Goal: Task Accomplishment & Management: Manage account settings

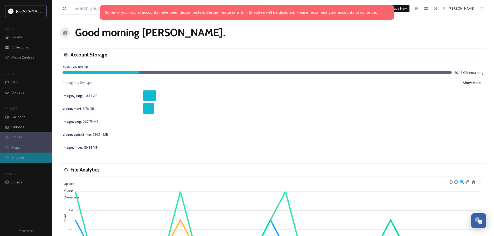
click at [17, 157] on span "SnapLink" at bounding box center [18, 157] width 14 height 5
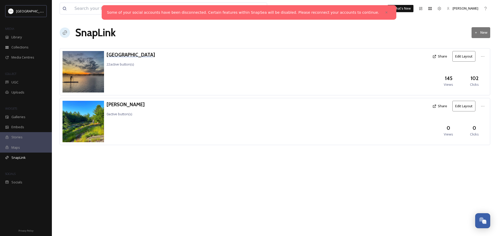
click at [139, 54] on h3 "[GEOGRAPHIC_DATA]" at bounding box center [131, 55] width 49 height 8
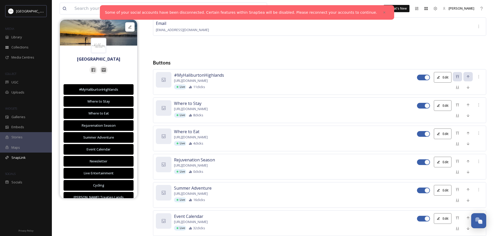
click at [246, 46] on div "Facebook [URL][DOMAIN_NAME] Email [EMAIL_ADDRESS][DOMAIN_NAME]" at bounding box center [319, 23] width 333 height 55
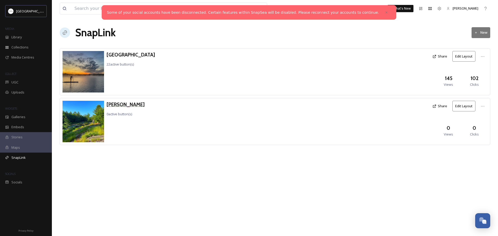
click at [132, 103] on h3 "[PERSON_NAME]" at bounding box center [126, 105] width 38 height 8
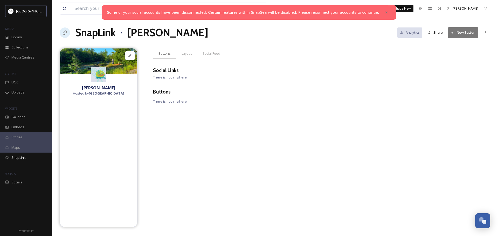
click at [99, 77] on img at bounding box center [99, 74] width 16 height 16
click at [187, 56] on span "Layout" at bounding box center [187, 53] width 10 height 5
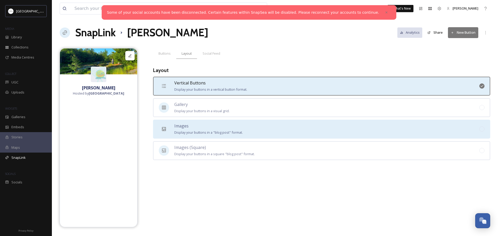
click at [211, 130] on span "Display your buttons in a "blog post" format." at bounding box center [208, 132] width 68 height 5
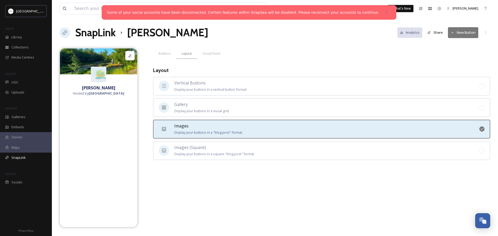
click at [482, 129] on icon at bounding box center [482, 129] width 4 height 4
click at [187, 130] on span "Display your buttons in a "blog post" format." at bounding box center [208, 132] width 68 height 5
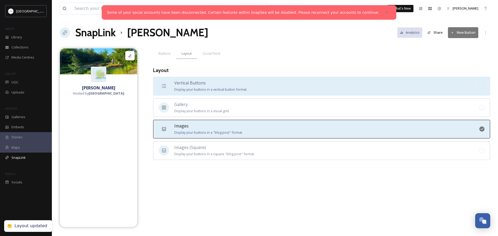
click at [203, 85] on span "Vertical Buttons" at bounding box center [189, 83] width 31 height 6
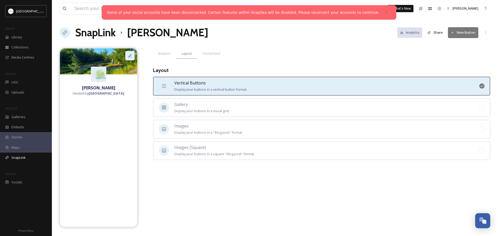
click at [130, 56] on icon at bounding box center [129, 55] width 3 height 3
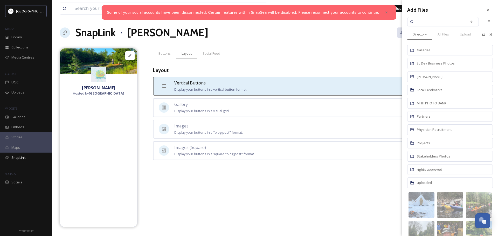
click at [431, 20] on input at bounding box center [439, 21] width 49 height 11
type input "logo"
click at [470, 22] on icon at bounding box center [471, 21] width 2 height 2
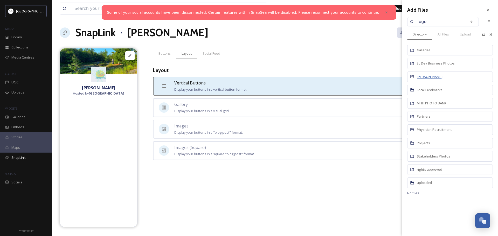
click at [434, 77] on span "[PERSON_NAME]" at bounding box center [430, 76] width 26 height 5
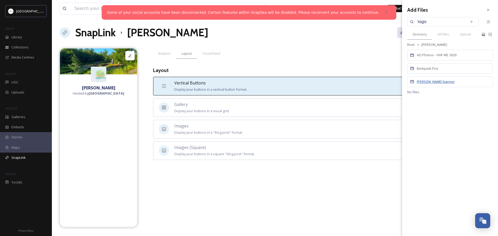
click at [438, 82] on span "[PERSON_NAME] banner" at bounding box center [436, 81] width 38 height 5
click at [488, 11] on icon at bounding box center [488, 10] width 4 height 4
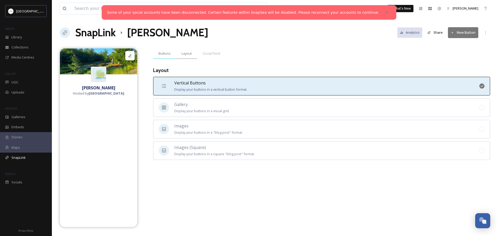
click at [165, 55] on span "Buttons" at bounding box center [164, 53] width 12 height 5
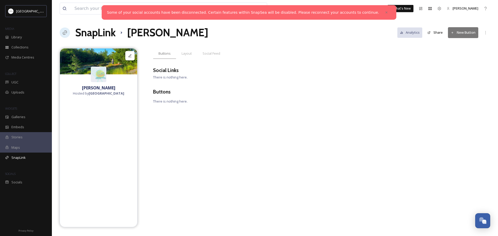
click at [171, 78] on span "There is nothing here." at bounding box center [170, 77] width 35 height 5
click at [385, 12] on icon at bounding box center [386, 12] width 2 height 2
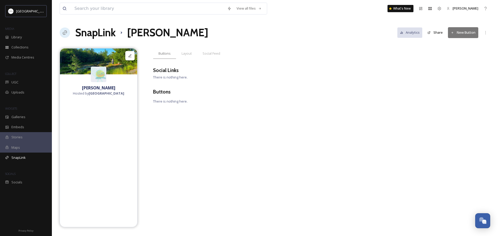
click at [453, 33] on icon at bounding box center [453, 33] width 2 height 2
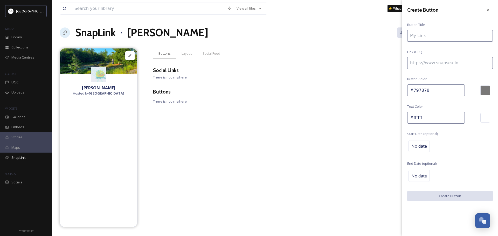
click at [330, 70] on div "Social Links" at bounding box center [321, 71] width 337 height 8
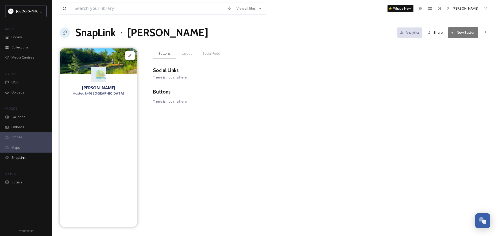
click at [452, 33] on icon at bounding box center [453, 33] width 2 height 2
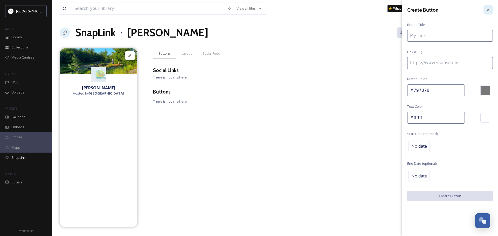
click at [489, 8] on icon at bounding box center [488, 10] width 4 height 4
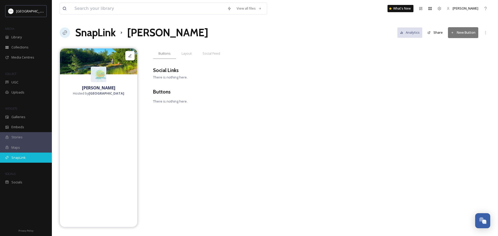
click at [20, 157] on span "SnapLink" at bounding box center [18, 157] width 14 height 5
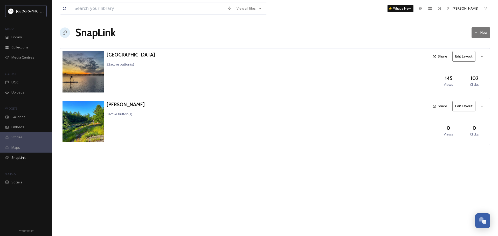
click at [461, 108] on button "Edit Layout" at bounding box center [463, 106] width 23 height 11
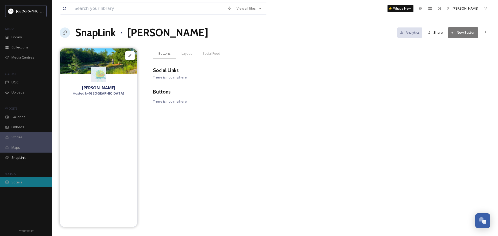
click at [20, 182] on span "Socials" at bounding box center [16, 182] width 11 height 5
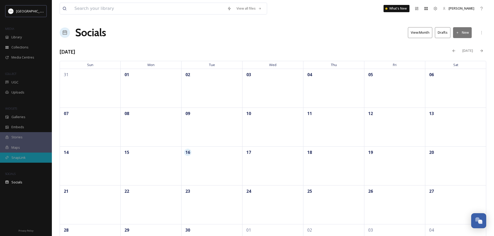
click at [24, 157] on span "SnapLink" at bounding box center [18, 157] width 14 height 5
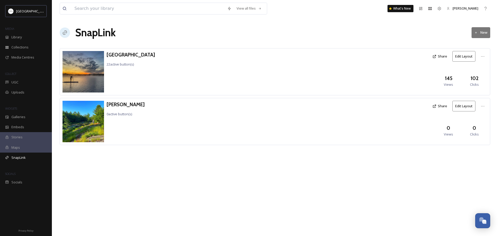
click at [22, 146] on div "Maps" at bounding box center [26, 148] width 52 height 10
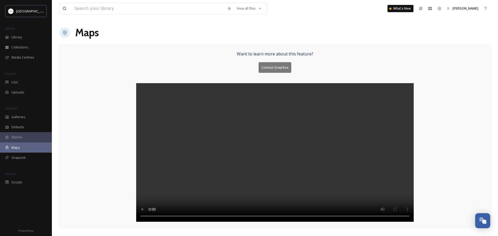
click at [22, 136] on span "Stories" at bounding box center [16, 137] width 11 height 5
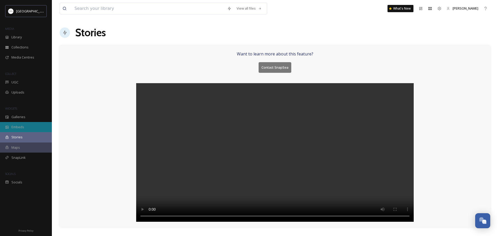
click at [22, 127] on span "Embeds" at bounding box center [17, 127] width 13 height 5
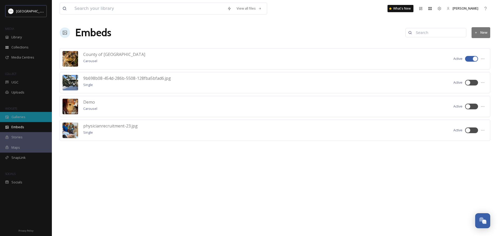
click at [22, 117] on span "Galleries" at bounding box center [18, 117] width 14 height 5
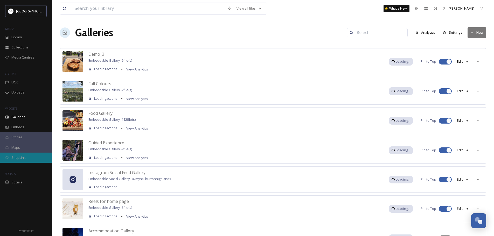
click at [18, 159] on span "SnapLink" at bounding box center [18, 157] width 14 height 5
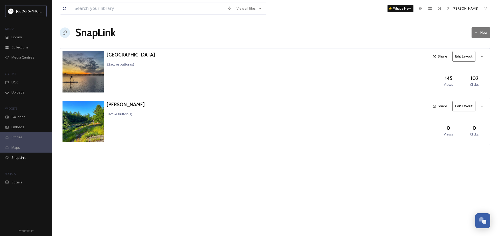
click at [475, 33] on icon at bounding box center [476, 33] width 2 height 2
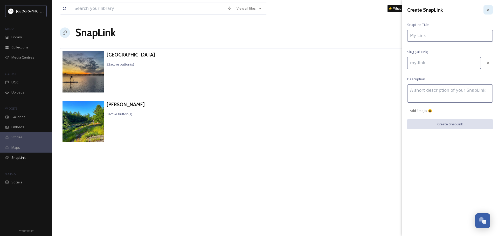
click at [488, 10] on icon at bounding box center [488, 10] width 4 height 4
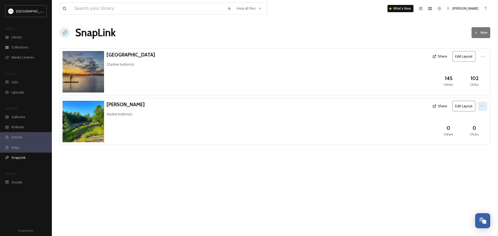
click at [484, 104] on icon at bounding box center [483, 106] width 4 height 4
click at [472, 129] on span "Edit Settings" at bounding box center [471, 127] width 19 height 5
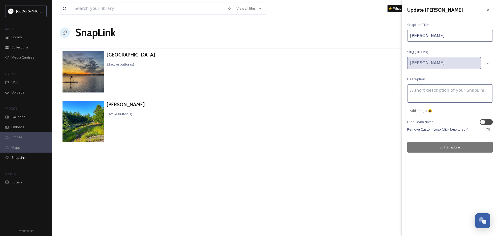
click at [445, 93] on textarea at bounding box center [450, 94] width 86 height 18
type textarea "Canada's largest Hike Festival, just 2 hours hours north of [GEOGRAPHIC_DATA]"
click at [450, 146] on button "Edit SnapLink" at bounding box center [450, 147] width 86 height 11
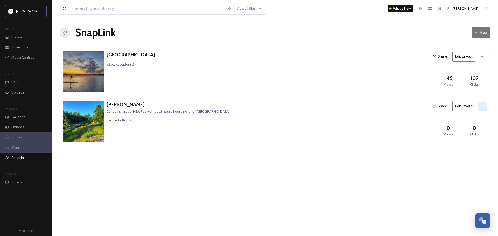
click at [485, 106] on icon at bounding box center [483, 106] width 4 height 4
click at [475, 128] on span "Edit Settings" at bounding box center [471, 127] width 19 height 5
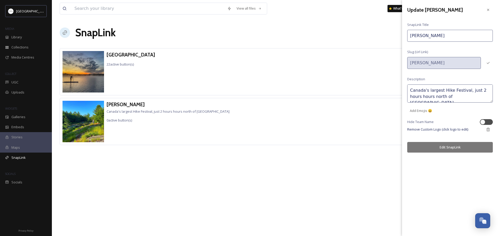
click at [462, 146] on button "Edit SnapLink" at bounding box center [450, 147] width 86 height 11
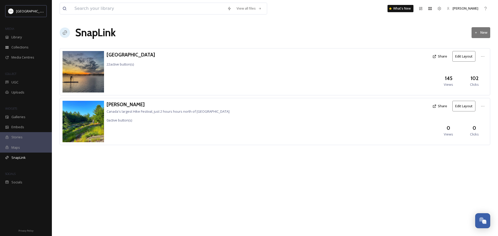
click at [462, 107] on button "Edit Layout" at bounding box center [463, 106] width 23 height 11
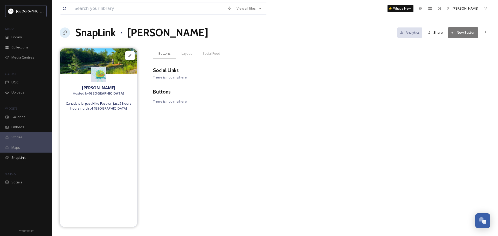
click at [100, 75] on img at bounding box center [99, 74] width 16 height 16
click at [130, 56] on icon at bounding box center [130, 56] width 4 height 4
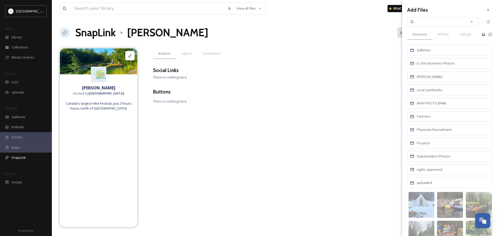
click at [256, 30] on div "SnapLink Hike Haliburton Analytics Share New Button" at bounding box center [275, 33] width 431 height 16
